Goal: Navigation & Orientation: Understand site structure

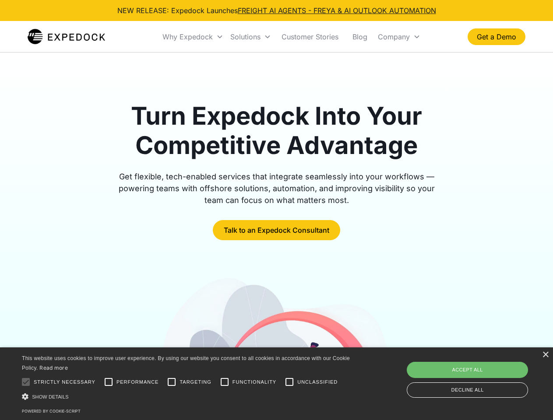
click at [193, 37] on div "Why Expedock" at bounding box center [187, 36] width 50 height 9
click at [250, 37] on div "Solutions" at bounding box center [245, 36] width 30 height 9
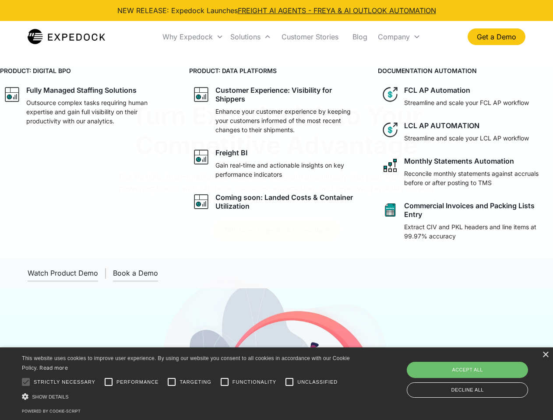
click at [399, 37] on div "Company" at bounding box center [394, 36] width 32 height 9
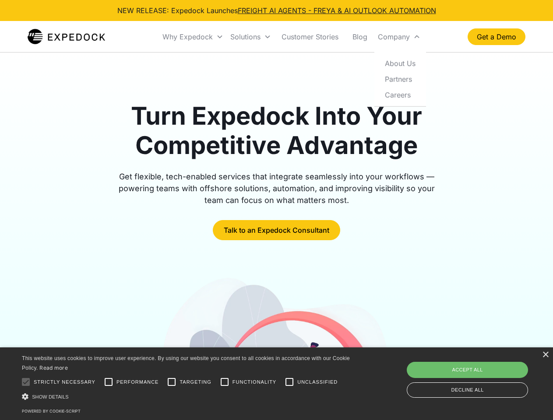
click at [26, 382] on div at bounding box center [26, 382] width 18 height 18
click at [109, 382] on input "Performance" at bounding box center [109, 382] width 18 height 18
checkbox input "true"
click at [172, 382] on input "Targeting" at bounding box center [172, 382] width 18 height 18
checkbox input "true"
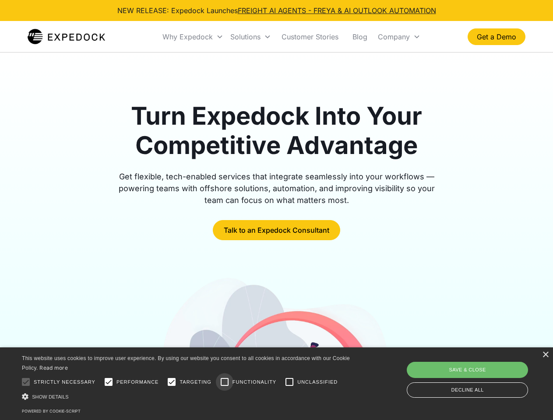
click at [225, 382] on input "Functionality" at bounding box center [225, 382] width 18 height 18
checkbox input "true"
click at [289, 382] on input "Unclassified" at bounding box center [290, 382] width 18 height 18
checkbox input "true"
click at [187, 397] on div "Show details Hide details" at bounding box center [187, 396] width 331 height 9
